Goal: Find specific page/section: Find specific page/section

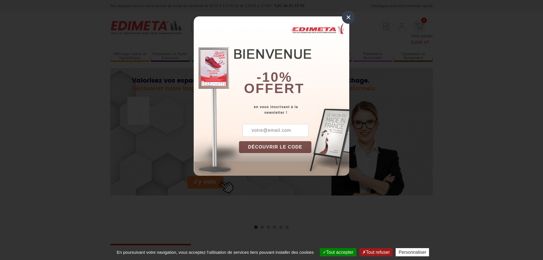
click at [350, 14] on div "×" at bounding box center [348, 17] width 13 height 13
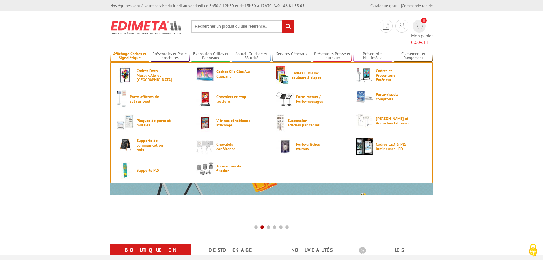
click at [126, 51] on link "Affichage Cadres et Signalétique" at bounding box center [129, 55] width 39 height 9
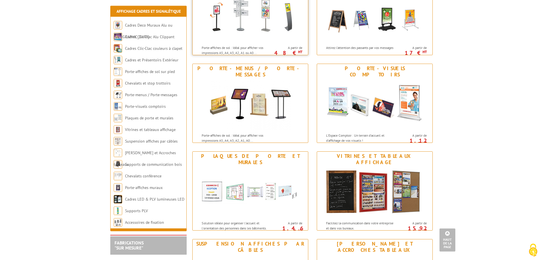
scroll to position [317, 0]
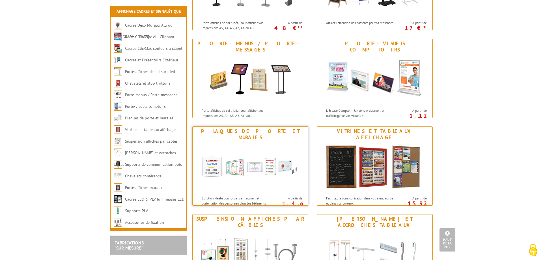
click at [256, 159] on img at bounding box center [250, 167] width 105 height 51
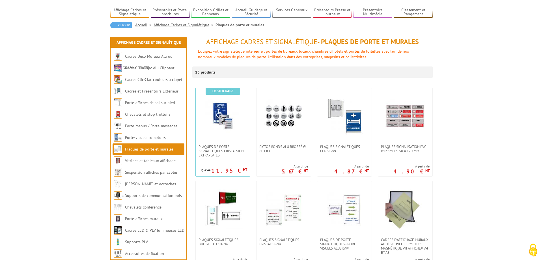
scroll to position [58, 0]
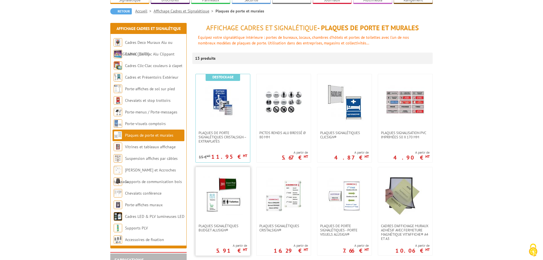
click at [221, 177] on img at bounding box center [223, 196] width 40 height 40
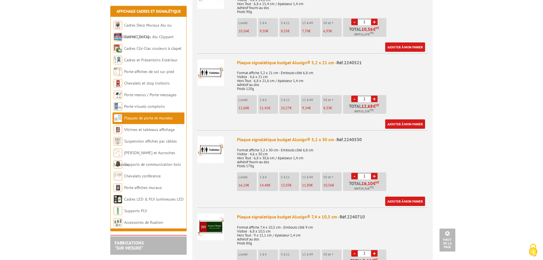
scroll to position [346, 0]
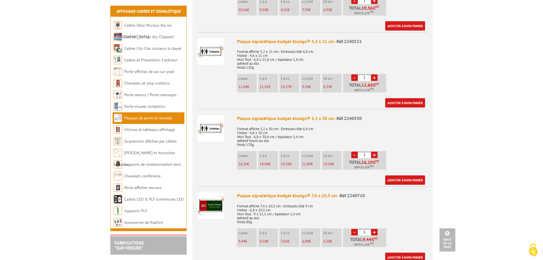
click at [207, 206] on img at bounding box center [210, 205] width 27 height 27
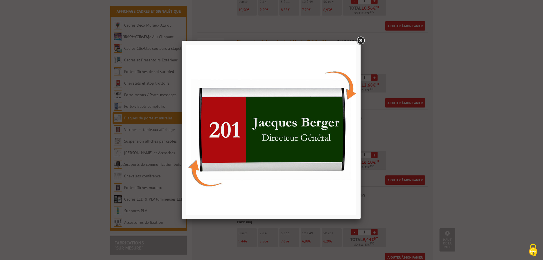
click at [362, 41] on link at bounding box center [361, 41] width 10 height 10
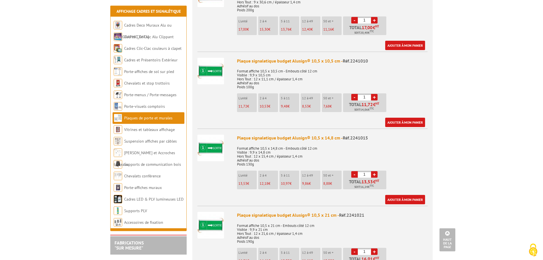
scroll to position [808, 0]
